Goal: Task Accomplishment & Management: Manage account settings

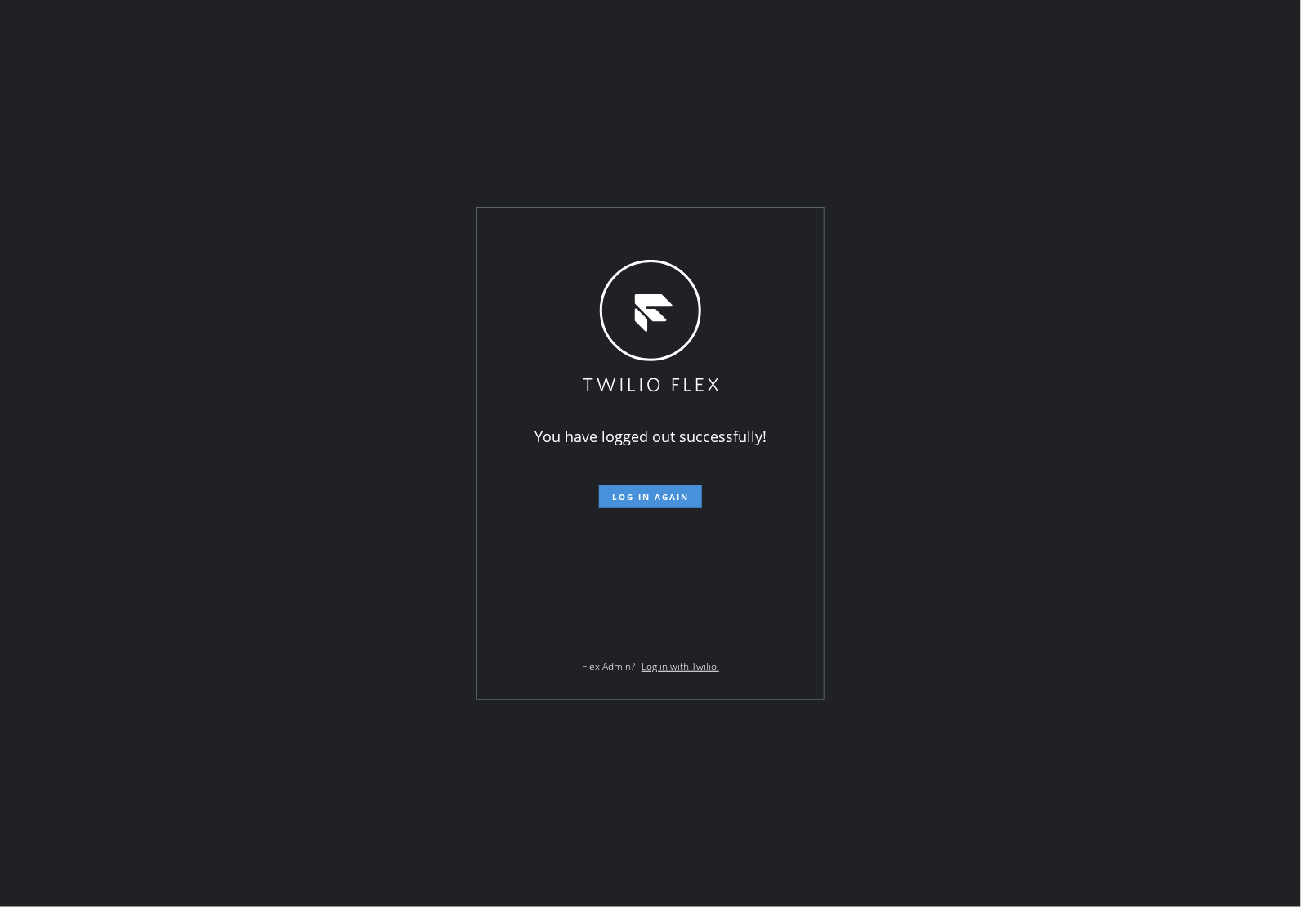
click at [631, 494] on span "Log in again" at bounding box center [650, 496] width 77 height 11
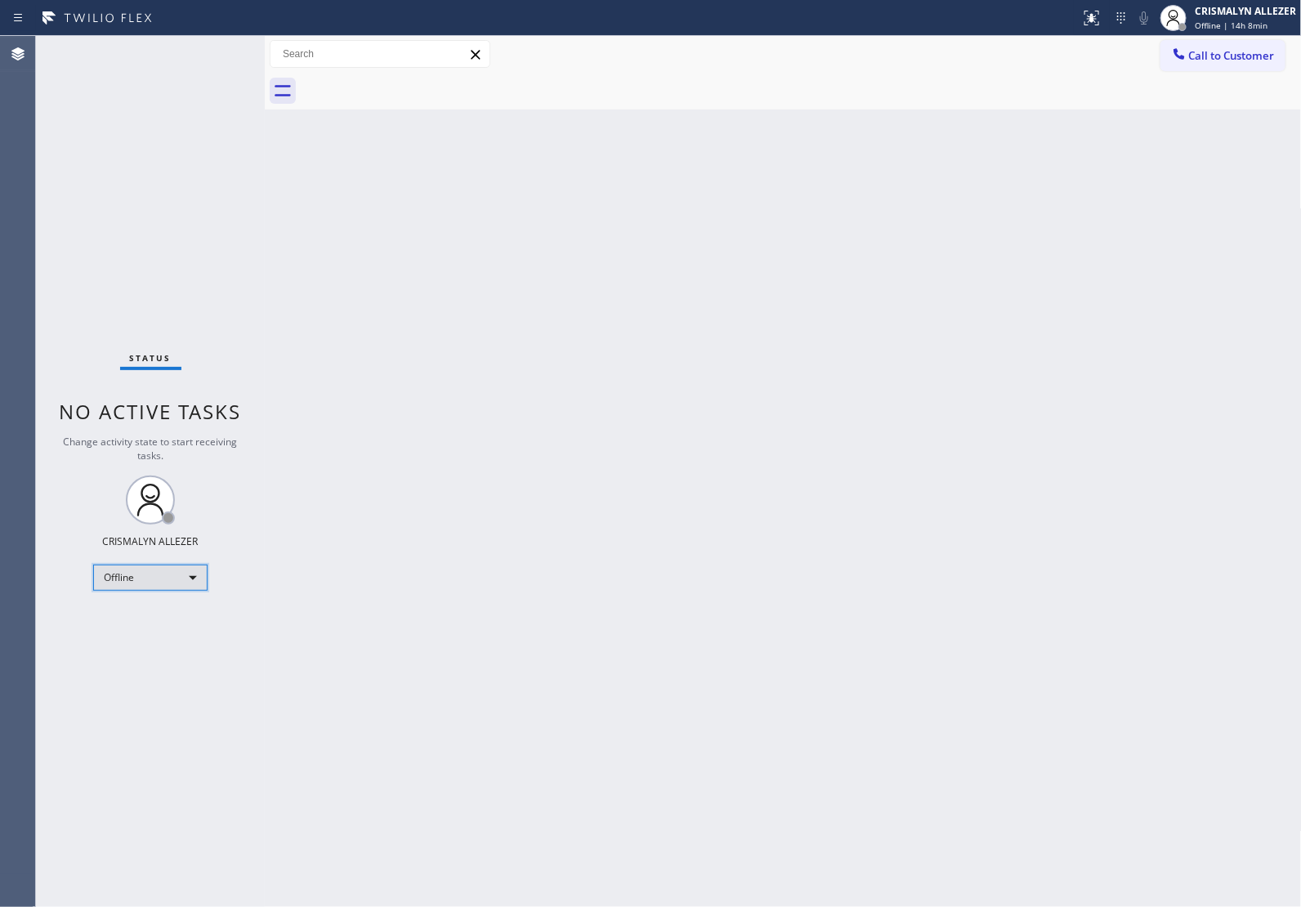
click at [182, 574] on div "Offline" at bounding box center [150, 578] width 114 height 26
click at [164, 645] on li "Unavailable" at bounding box center [149, 641] width 111 height 20
